Goal: Task Accomplishment & Management: Use online tool/utility

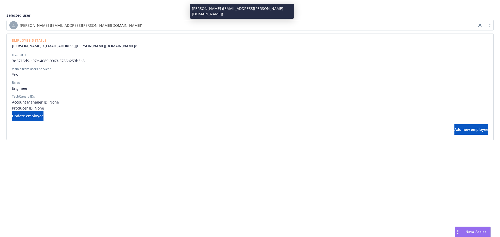
click at [81, 26] on span "[PERSON_NAME] ([EMAIL_ADDRESS][PERSON_NAME][DOMAIN_NAME])" at bounding box center [81, 25] width 122 height 5
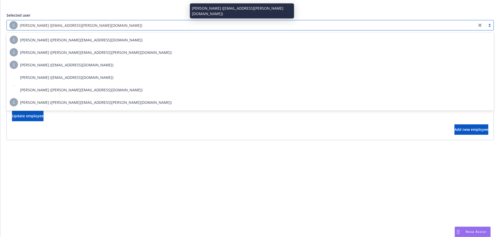
type input "[PERSON_NAME]"
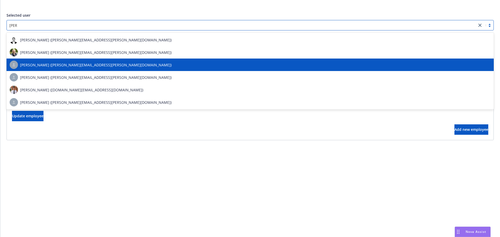
click at [99, 65] on div "[PERSON_NAME] ([PERSON_NAME][EMAIL_ADDRESS][PERSON_NAME][DOMAIN_NAME])" at bounding box center [250, 65] width 481 height 8
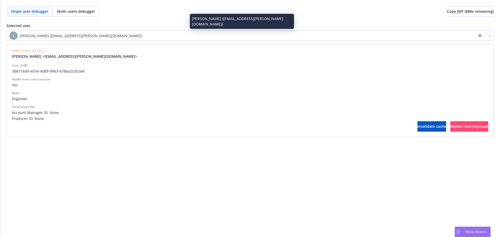
click at [142, 39] on div "[PERSON_NAME] ([EMAIL_ADDRESS][PERSON_NAME][DOMAIN_NAME])" at bounding box center [241, 36] width 465 height 8
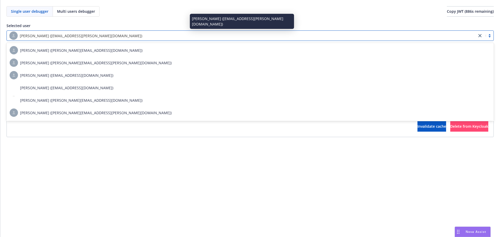
type input "[PERSON_NAME]"
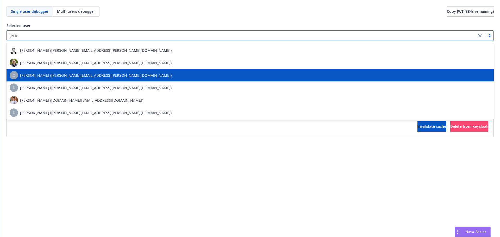
click at [104, 75] on div "[PERSON_NAME] ([PERSON_NAME][EMAIL_ADDRESS][PERSON_NAME][DOMAIN_NAME])" at bounding box center [250, 75] width 481 height 8
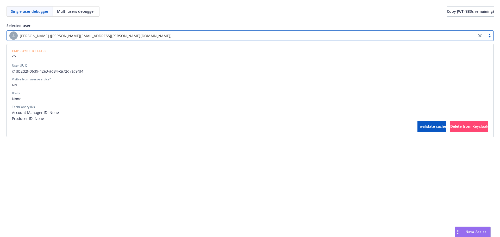
click at [188, 157] on div "Single user debugger Multi users debugger Copy JWT ( 883 s remaining) Selected …" at bounding box center [250, 118] width 500 height 237
click at [418, 129] on button "Invalidate cache" at bounding box center [432, 126] width 29 height 10
click at [418, 129] on span "Invalidate cache" at bounding box center [432, 126] width 29 height 5
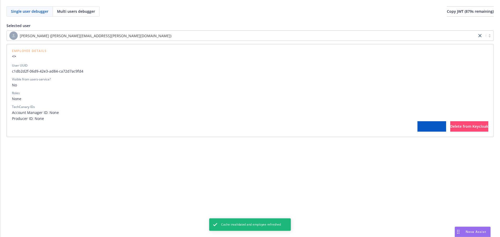
click at [418, 129] on span "Invalidate cache" at bounding box center [432, 126] width 29 height 5
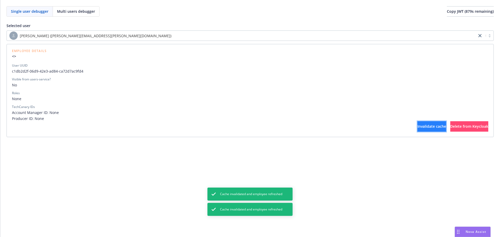
click at [418, 129] on span "Invalidate cache" at bounding box center [432, 126] width 29 height 5
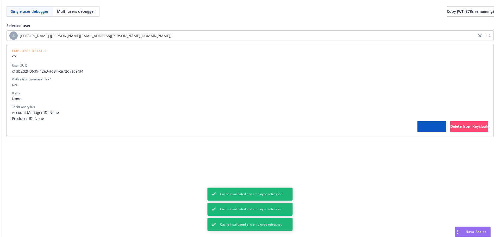
click at [418, 129] on button "Invalidate cache" at bounding box center [432, 126] width 29 height 10
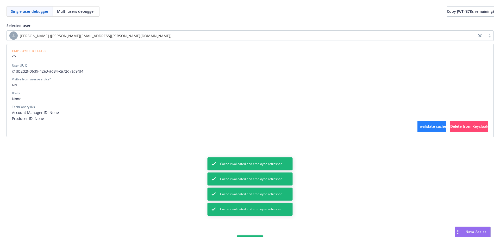
click at [418, 129] on button "Invalidate cache" at bounding box center [432, 126] width 29 height 10
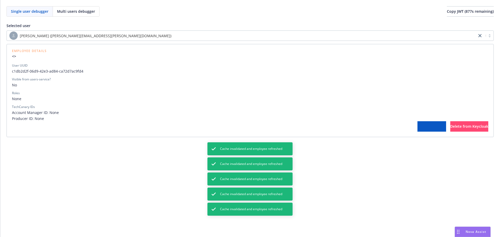
click at [418, 129] on button "Invalidate cache" at bounding box center [432, 126] width 29 height 10
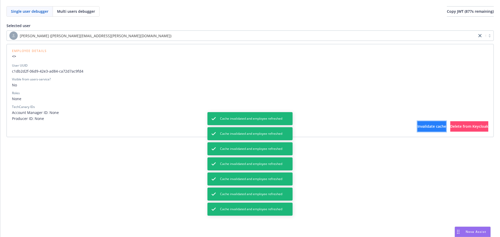
click at [418, 129] on button "Invalidate cache" at bounding box center [432, 126] width 29 height 10
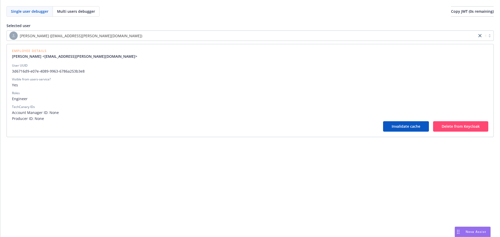
click at [223, 41] on div "[PERSON_NAME] ([EMAIL_ADDRESS][PERSON_NAME][DOMAIN_NAME]) Employee Details [PER…" at bounding box center [251, 83] width 488 height 107
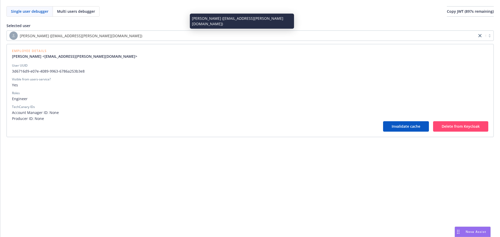
click at [217, 38] on div "[PERSON_NAME] ([EMAIL_ADDRESS][PERSON_NAME][DOMAIN_NAME])" at bounding box center [241, 36] width 465 height 8
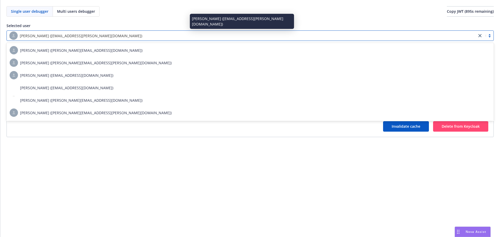
type input "[PERSON_NAME]"
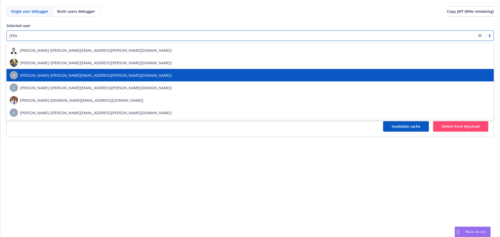
click at [96, 78] on div "[PERSON_NAME] ([PERSON_NAME][EMAIL_ADDRESS][PERSON_NAME][DOMAIN_NAME])" at bounding box center [250, 75] width 481 height 8
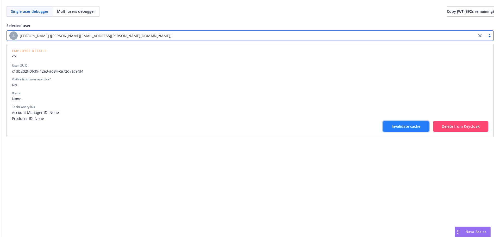
click at [409, 125] on span "Invalidate cache" at bounding box center [406, 126] width 29 height 5
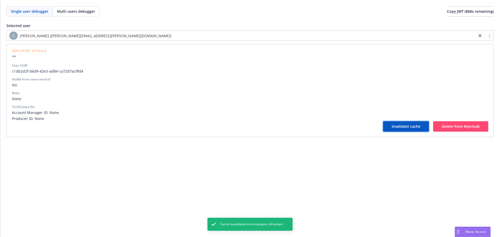
click at [407, 127] on span "Invalidate cache" at bounding box center [406, 126] width 29 height 5
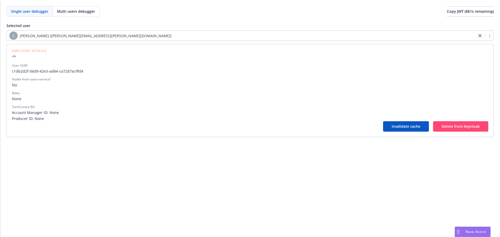
click at [91, 35] on span "[PERSON_NAME] ([PERSON_NAME][EMAIL_ADDRESS][PERSON_NAME][DOMAIN_NAME])" at bounding box center [96, 35] width 152 height 5
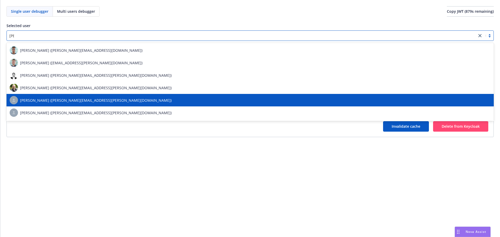
type input "[PERSON_NAME]"
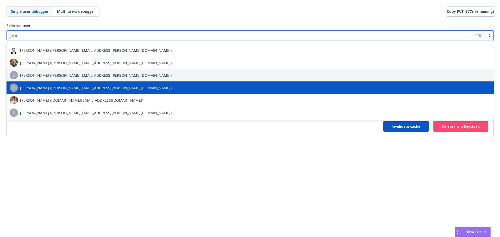
click at [105, 86] on div "[PERSON_NAME] ([PERSON_NAME][EMAIL_ADDRESS][PERSON_NAME][DOMAIN_NAME])" at bounding box center [250, 88] width 481 height 8
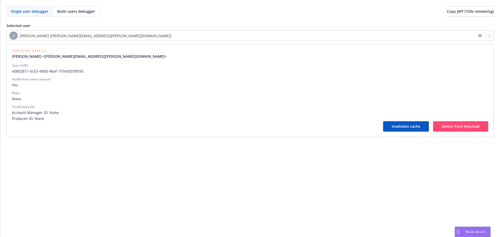
click at [437, 186] on div "Single user debugger Multi users debugger Copy JWT ( 729 s remaining) Selected …" at bounding box center [250, 118] width 500 height 237
